Goal: Task Accomplishment & Management: Use online tool/utility

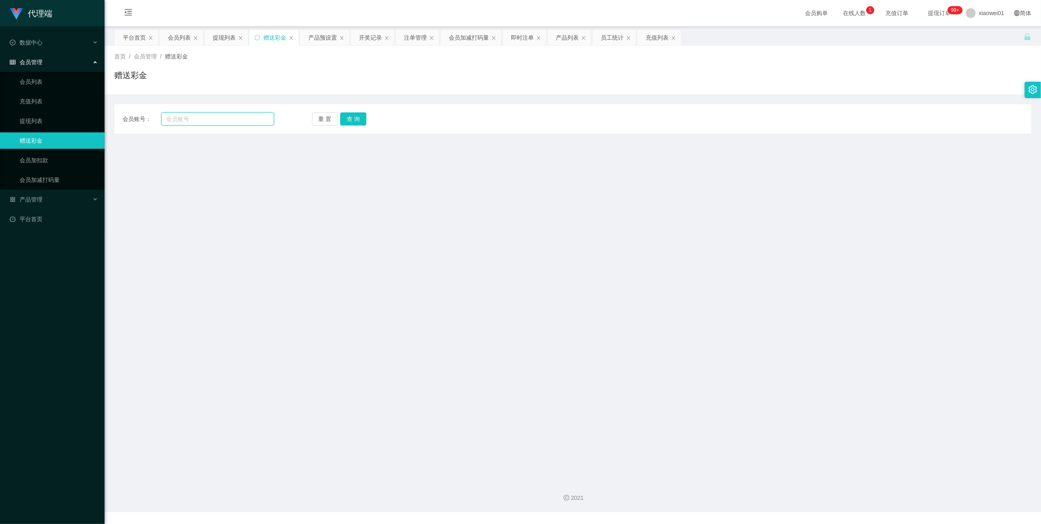
drag, startPoint x: 190, startPoint y: 121, endPoint x: 214, endPoint y: 113, distance: 25.2
click at [192, 121] on input "text" at bounding box center [217, 118] width 113 height 13
paste input "an931a"
type input "an931a"
click at [362, 119] on button "查 询" at bounding box center [353, 118] width 26 height 13
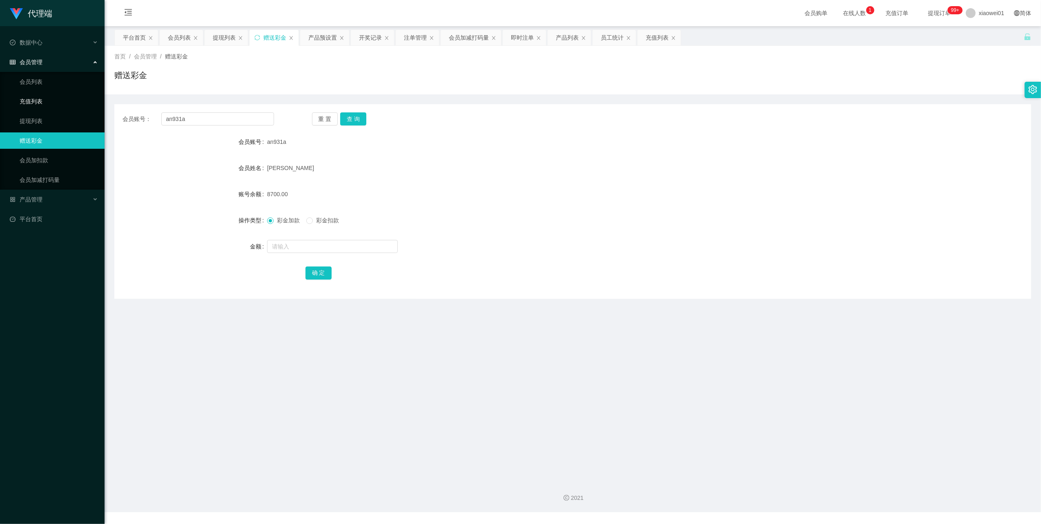
click at [28, 95] on link "充值列表" at bounding box center [59, 101] width 78 height 16
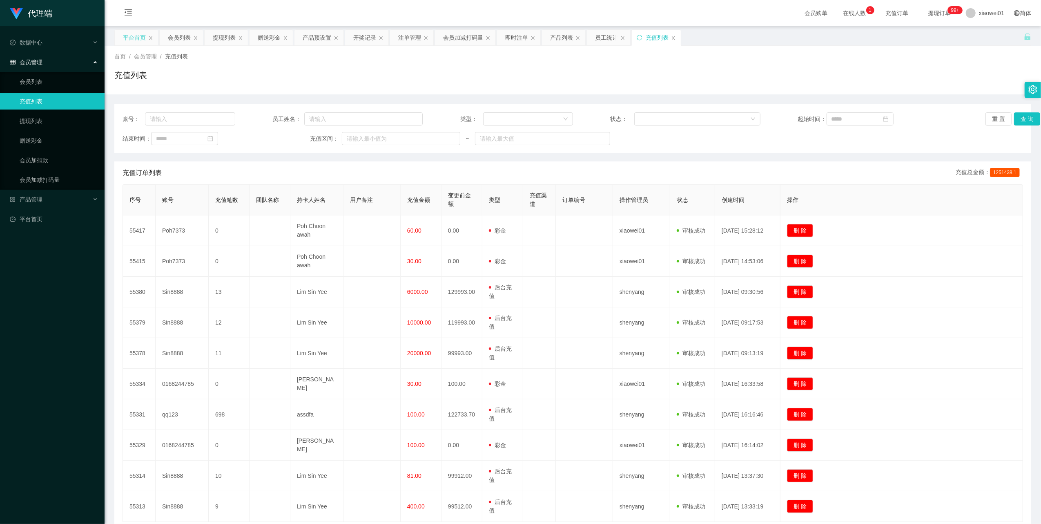
click at [144, 40] on div "平台首页" at bounding box center [134, 38] width 23 height 16
